Goal: Task Accomplishment & Management: Use online tool/utility

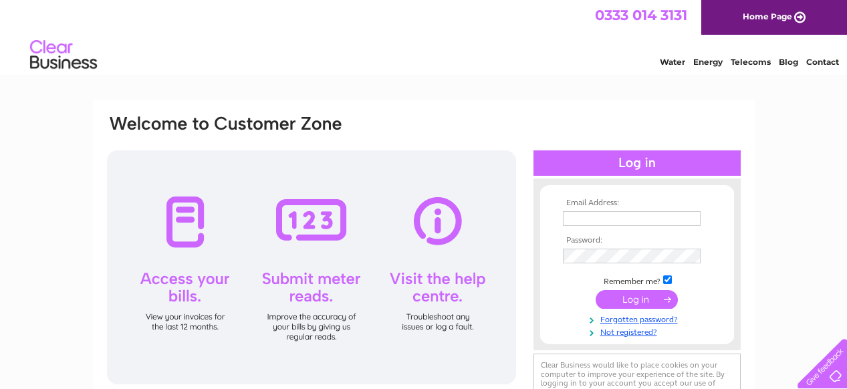
type input "adamjedscholesy@gmail.com"
click at [613, 301] on input "submit" at bounding box center [636, 299] width 82 height 19
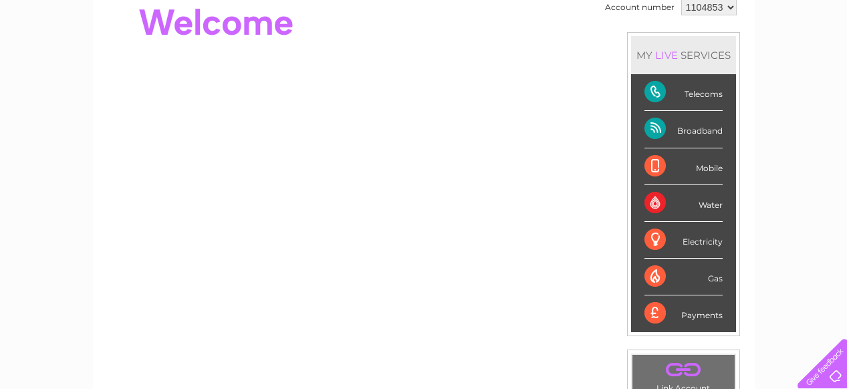
scroll to position [163, 0]
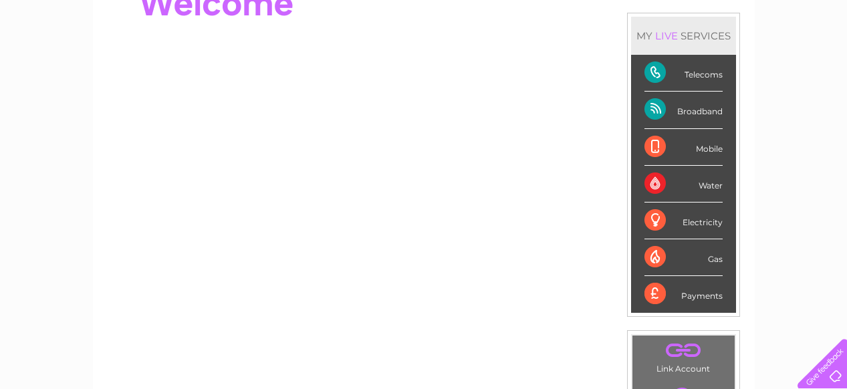
click at [664, 224] on div "Electricity" at bounding box center [683, 221] width 78 height 37
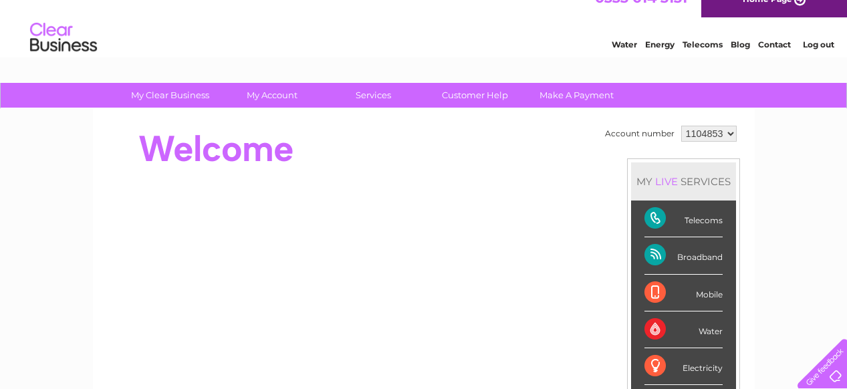
scroll to position [0, 0]
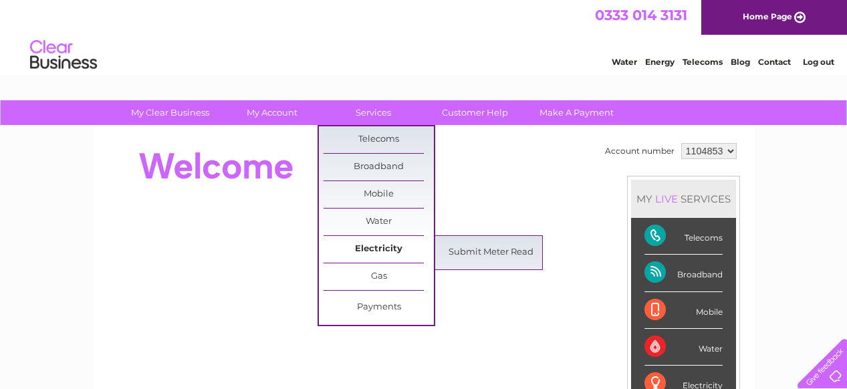
click at [374, 243] on link "Electricity" at bounding box center [378, 249] width 110 height 27
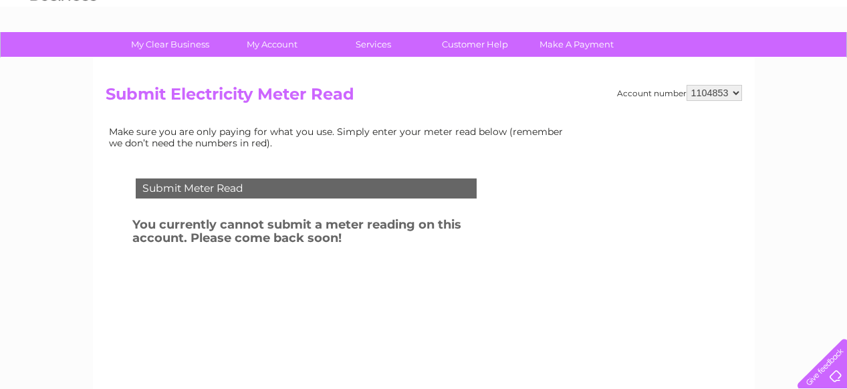
scroll to position [88, 0]
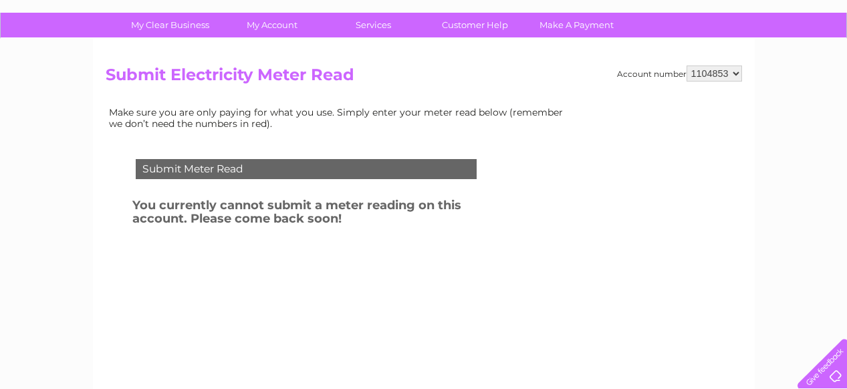
click at [734, 75] on select "1104853" at bounding box center [713, 73] width 55 height 16
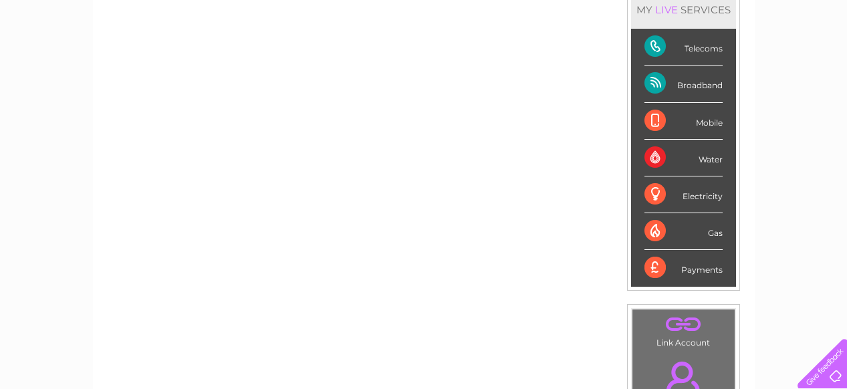
scroll to position [194, 0]
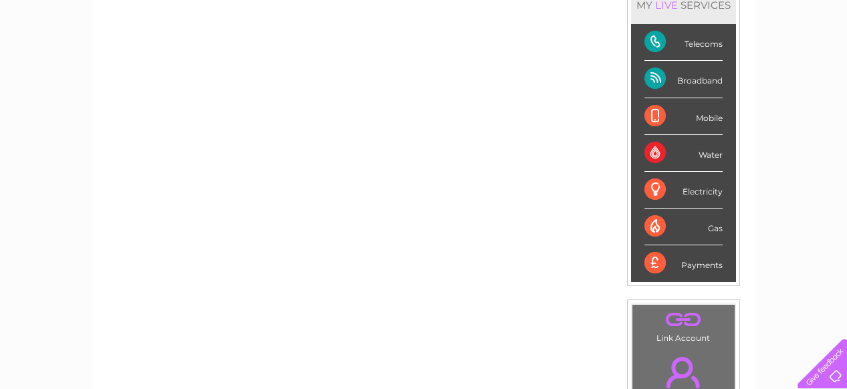
click at [672, 192] on div "Electricity" at bounding box center [683, 190] width 78 height 37
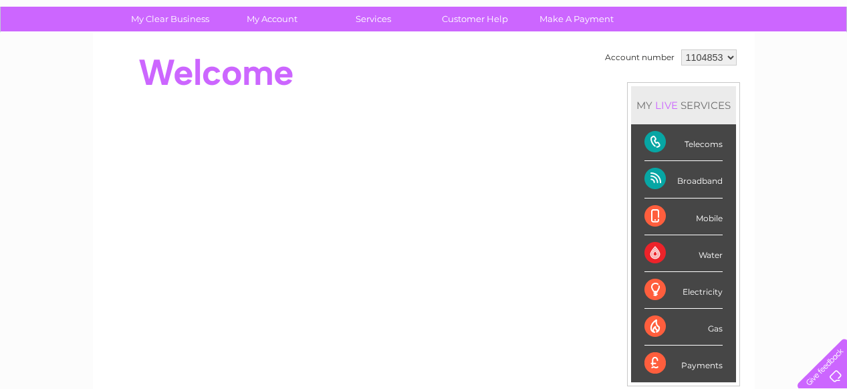
scroll to position [0, 0]
